Goal: Information Seeking & Learning: Learn about a topic

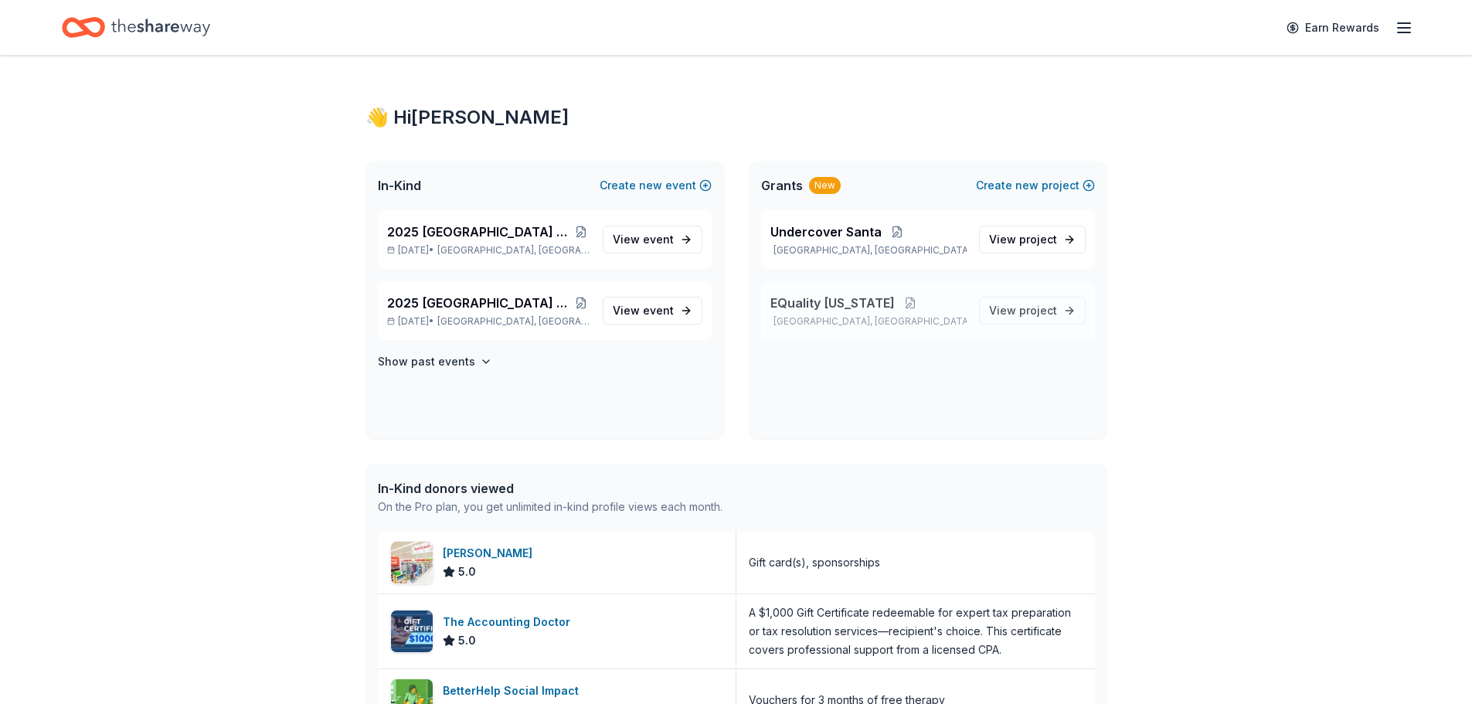
click at [832, 309] on span "EQuality [US_STATE]" at bounding box center [832, 303] width 124 height 19
click at [466, 352] on h4 "Show past events" at bounding box center [426, 361] width 97 height 19
click at [422, 413] on p "[DATE] • [GEOGRAPHIC_DATA], [GEOGRAPHIC_DATA]" at bounding box center [488, 417] width 203 height 12
click at [498, 240] on span "2025 Broward County Equality Florida Gala" at bounding box center [479, 231] width 185 height 19
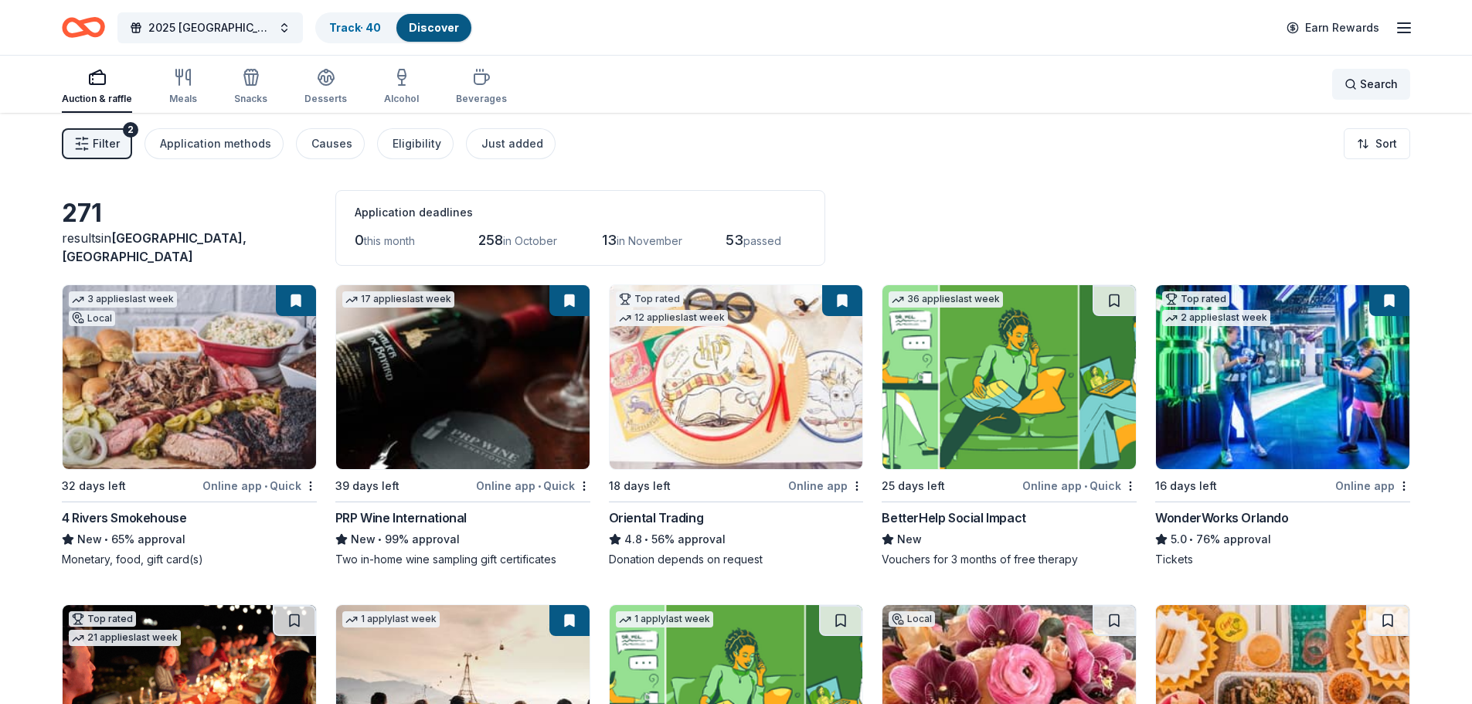
click at [1377, 86] on span "Search" at bounding box center [1379, 84] width 38 height 19
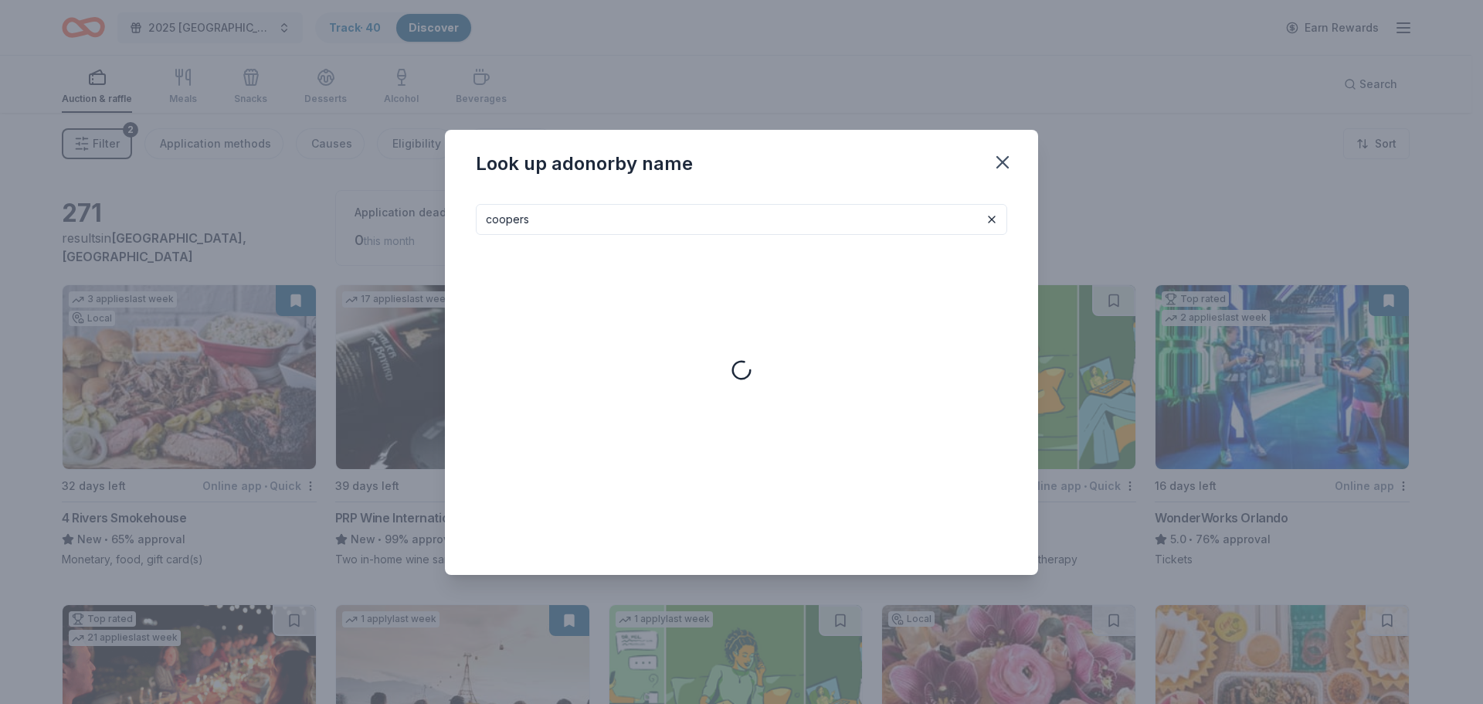
type input "coopers"
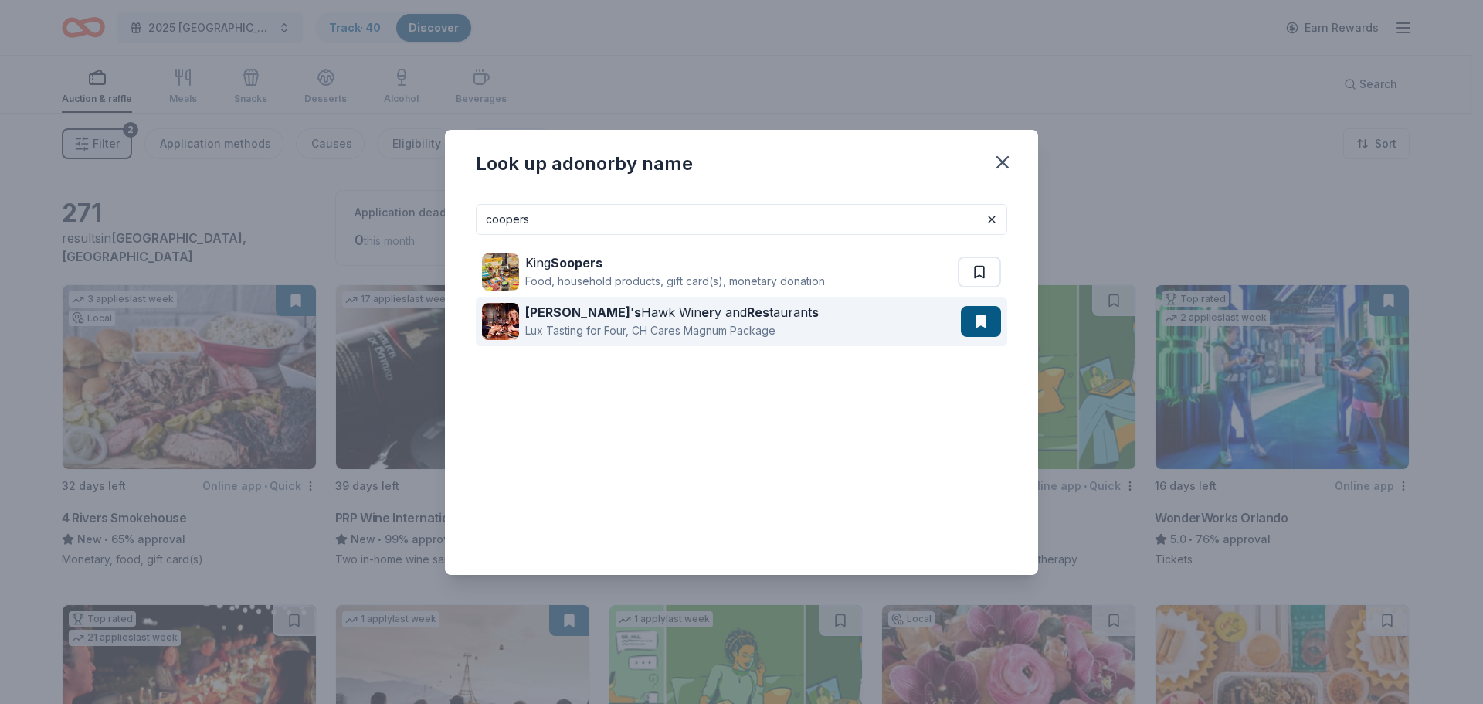
click at [747, 316] on strong "Res" at bounding box center [758, 311] width 22 height 15
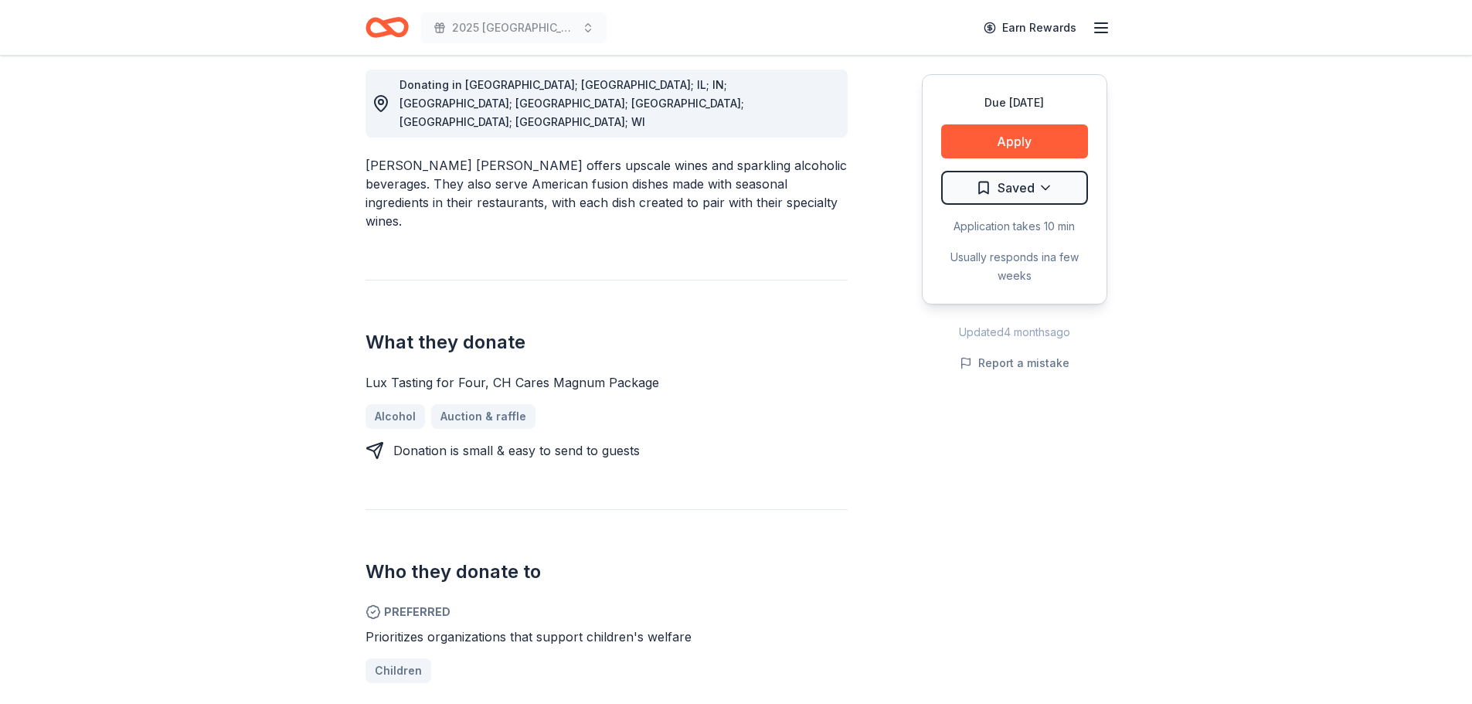
scroll to position [541, 0]
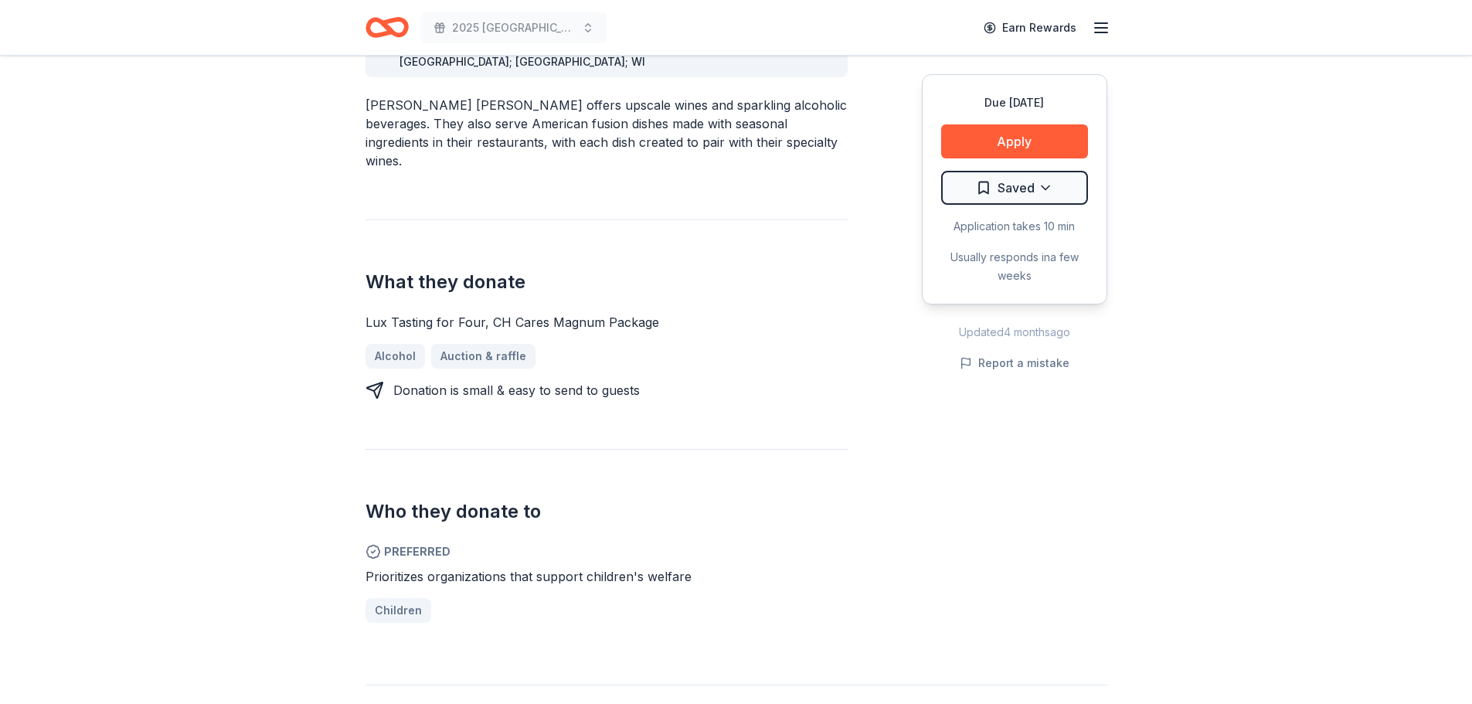
drag, startPoint x: 271, startPoint y: 166, endPoint x: 815, endPoint y: 459, distance: 617.7
click at [815, 542] on span "Preferred" at bounding box center [606, 551] width 482 height 19
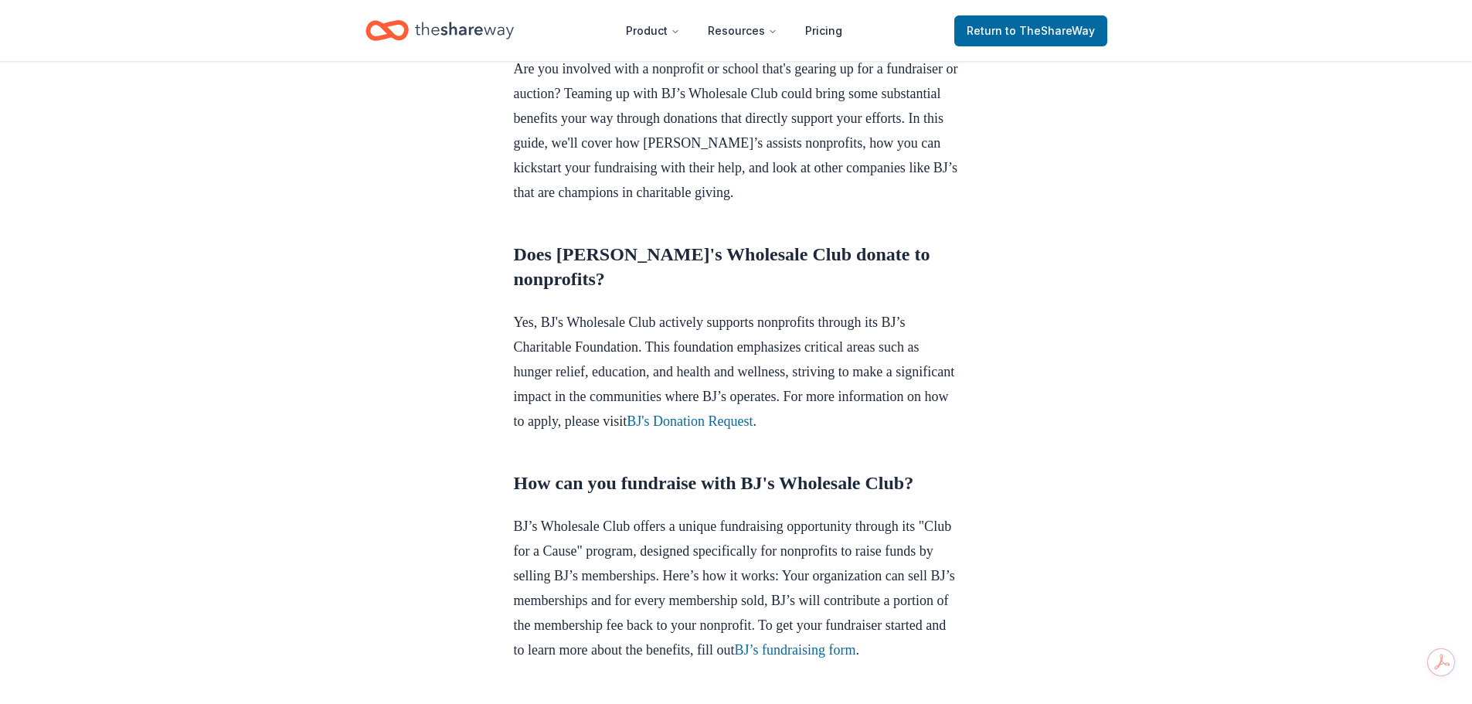
scroll to position [464, 0]
